Goal: Find specific page/section: Find specific page/section

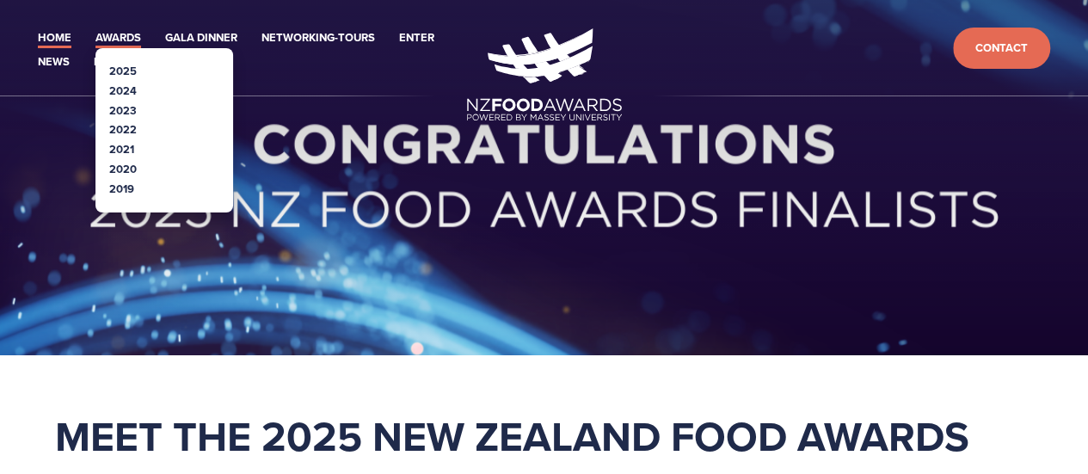
click at [123, 34] on link "Awards" at bounding box center [118, 38] width 46 height 20
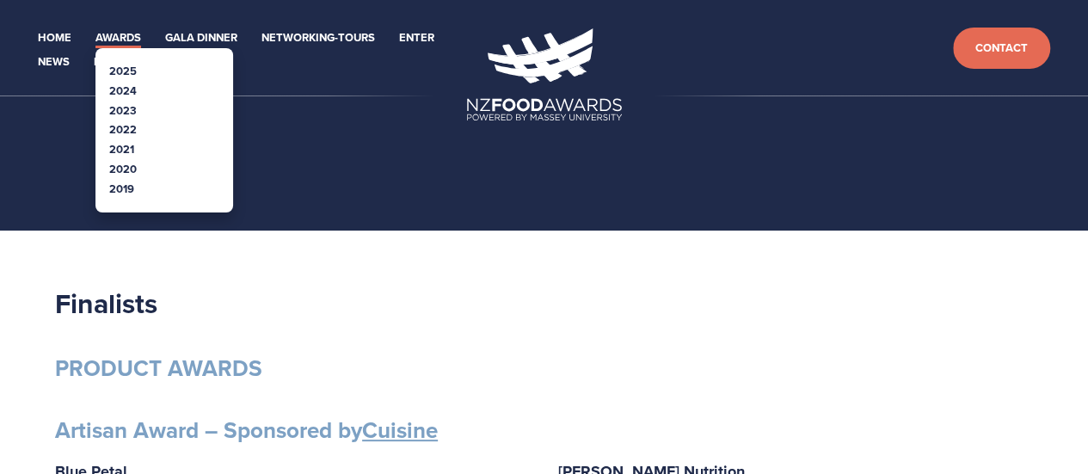
click at [120, 33] on link "Awards" at bounding box center [118, 38] width 46 height 20
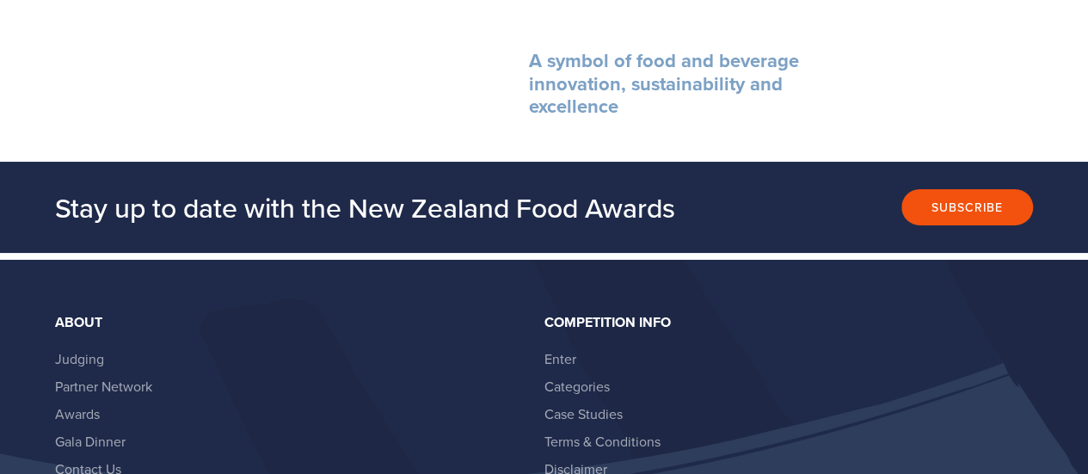
scroll to position [2952, 0]
